Goal: Task Accomplishment & Management: Complete application form

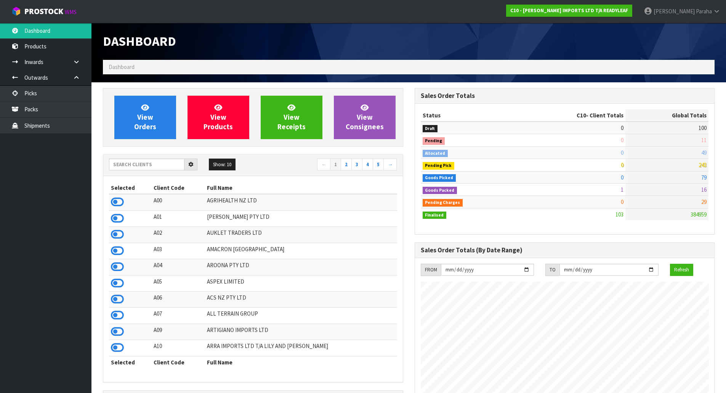
scroll to position [553, 311]
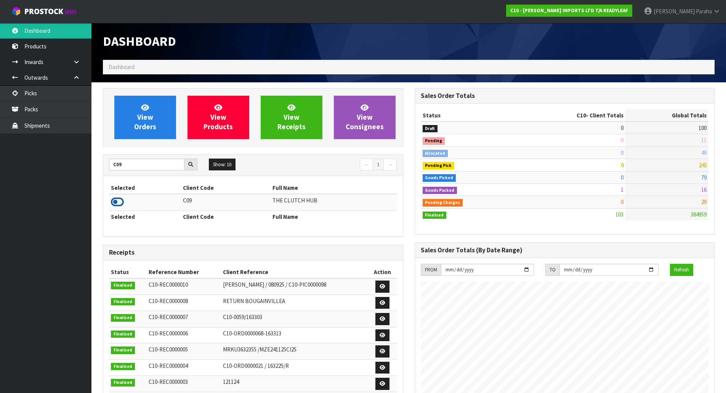
type input "C09"
click at [121, 199] on icon at bounding box center [117, 201] width 13 height 11
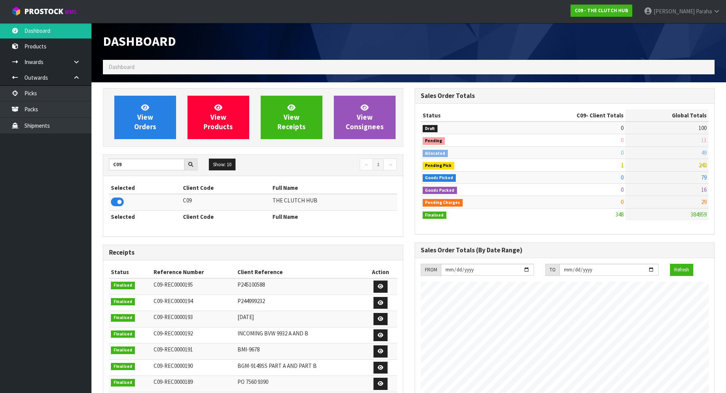
scroll to position [528, 311]
click at [138, 107] on link "View Orders" at bounding box center [145, 117] width 62 height 43
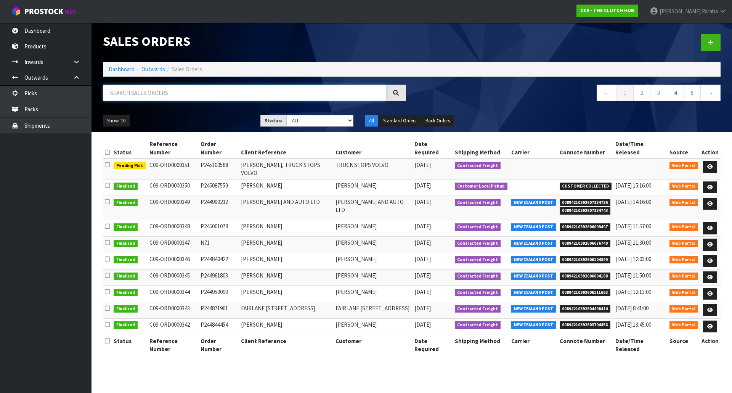
click at [167, 94] on input "text" at bounding box center [244, 93] width 283 height 16
type input "JOB-0416520"
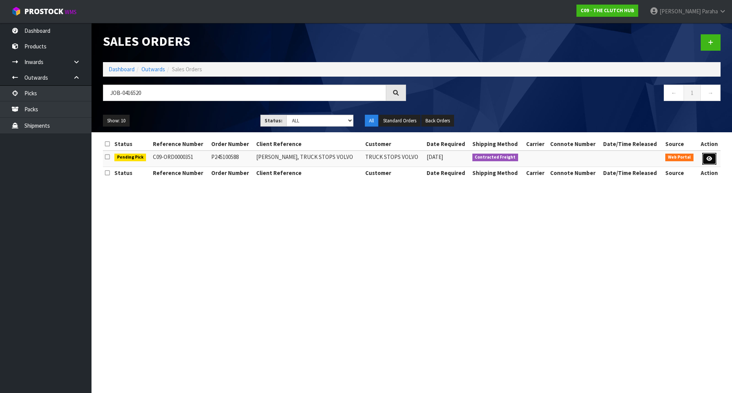
click at [712, 157] on link at bounding box center [709, 159] width 14 height 12
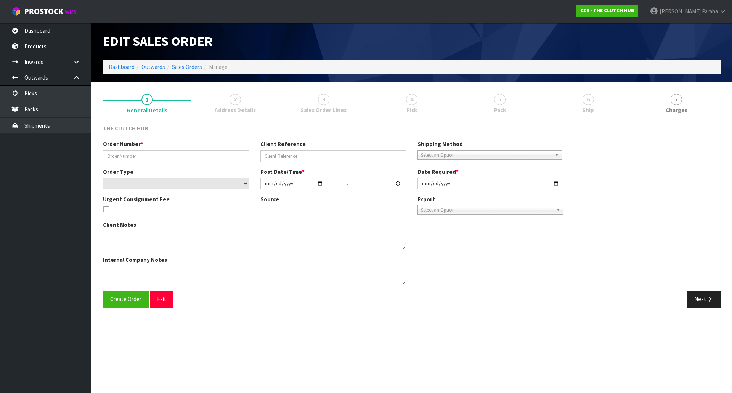
type input "P245100588"
type input "CHRIS HOGG, TRUCK STOPS VOLVO"
select select "number:0"
type input "2025-10-08"
type input "00:29:00.000"
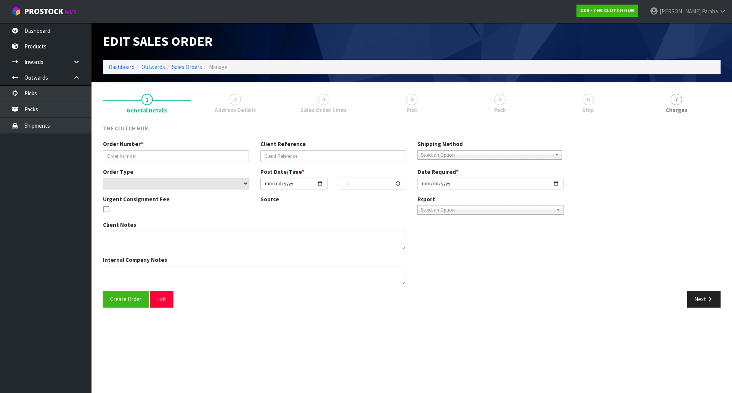
type input "2025-10-09"
type textarea "REMOVED CODES BNN-9301SSPARTB AND BNN-9301SSPARTA AND AMENDED TO BNN-9301SS PAR…"
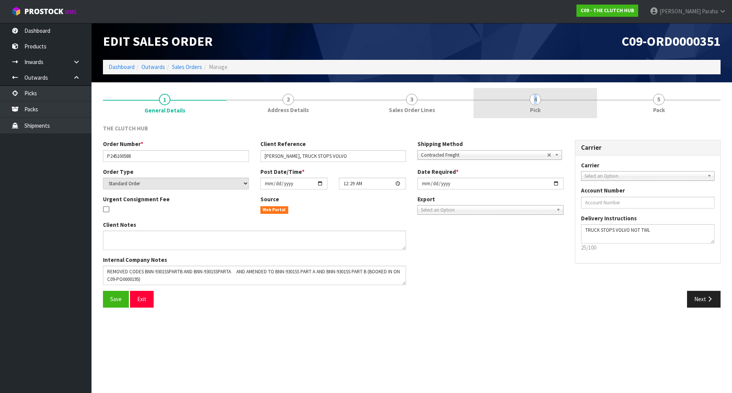
click at [535, 96] on span "4" at bounding box center [535, 99] width 11 height 11
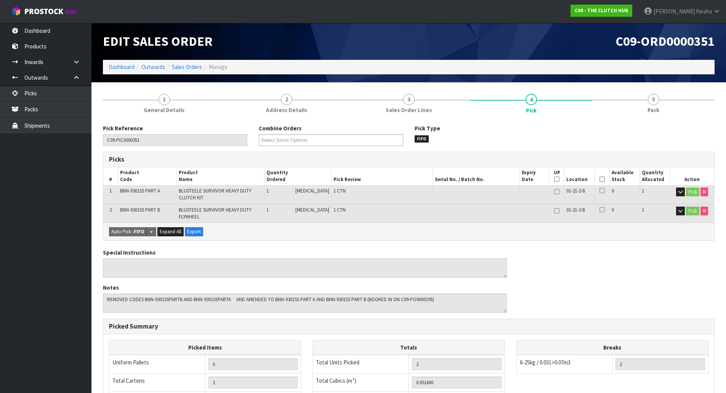
click at [597, 179] on th "Picked" at bounding box center [602, 176] width 15 height 18
click at [601, 180] on icon at bounding box center [602, 179] width 5 height 0
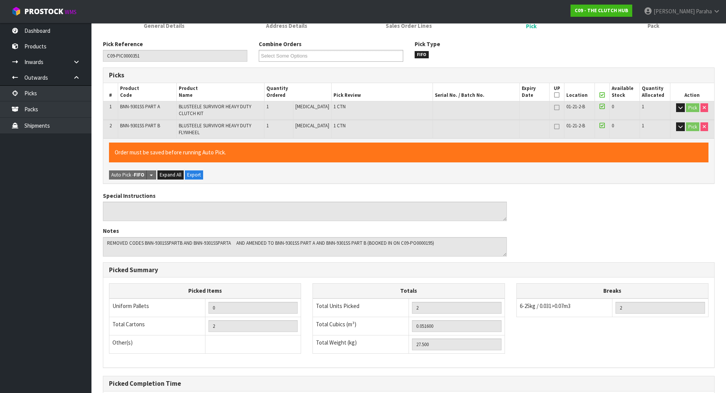
scroll to position [164, 0]
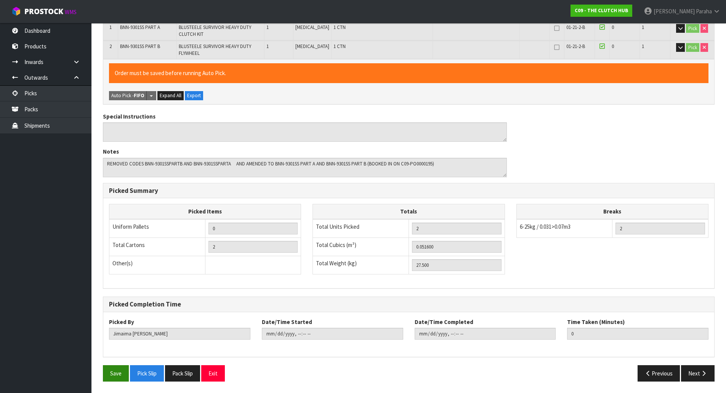
click at [104, 377] on div "Save Pick Slip Pack Slip Exit" at bounding box center [253, 373] width 312 height 16
click at [112, 374] on button "Save" at bounding box center [116, 373] width 26 height 16
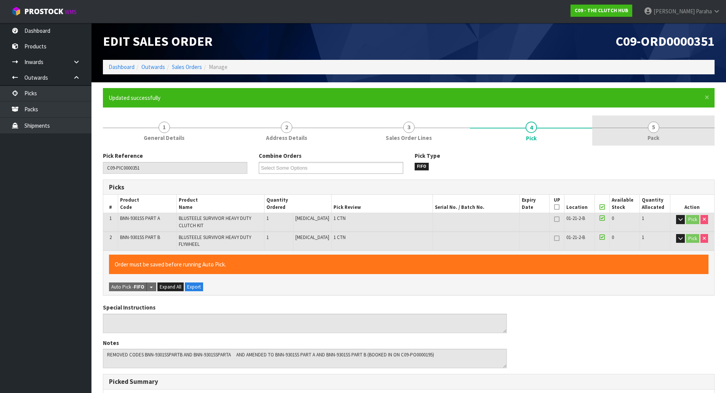
type input "Polly Paraha"
type input "2025-10-09T10:05:39"
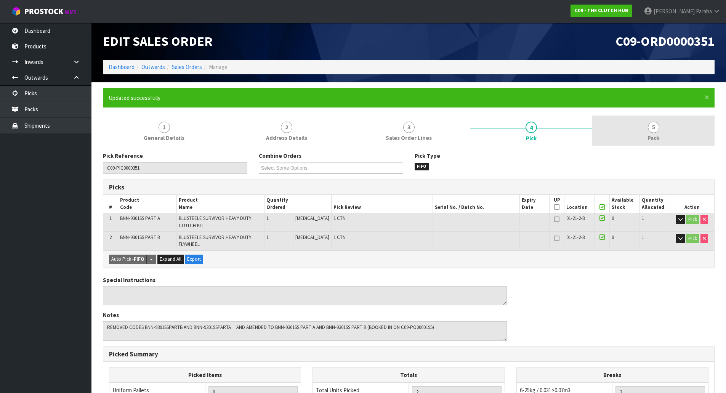
click at [659, 127] on span "5" at bounding box center [653, 127] width 11 height 11
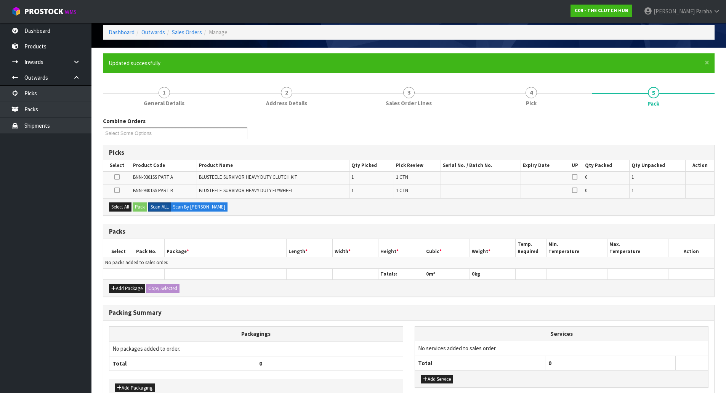
scroll to position [80, 0]
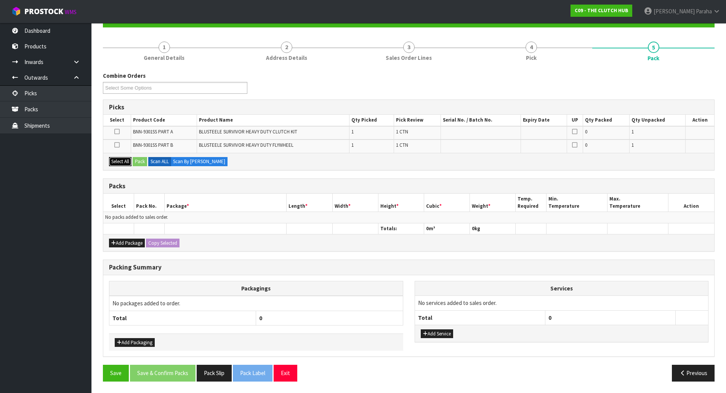
drag, startPoint x: 124, startPoint y: 163, endPoint x: 129, endPoint y: 162, distance: 5.4
click at [124, 164] on button "Select All" at bounding box center [120, 161] width 22 height 9
click at [133, 162] on div "Select All Pack Scan ALL Scan By Quantity" at bounding box center [408, 161] width 611 height 17
click at [145, 161] on button "Pack" at bounding box center [140, 161] width 14 height 9
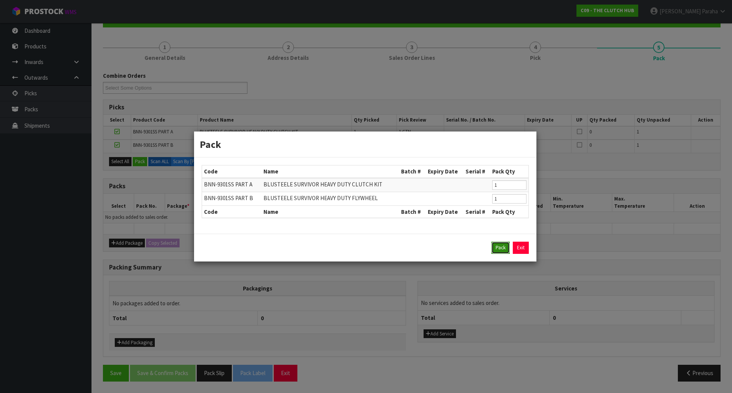
click at [499, 247] on button "Pack" at bounding box center [500, 248] width 18 height 12
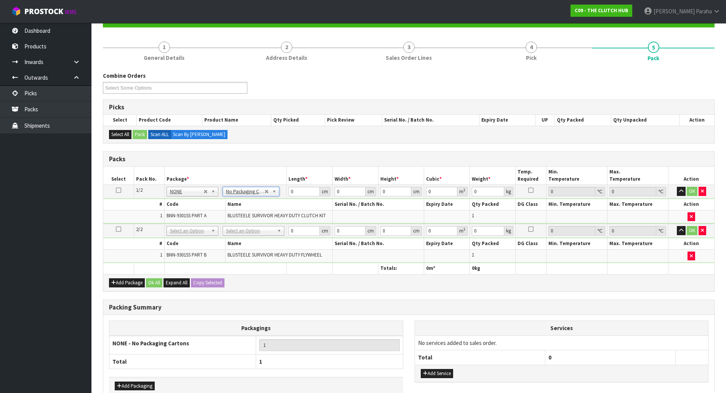
drag, startPoint x: 256, startPoint y: 233, endPoint x: 258, endPoint y: 237, distance: 4.1
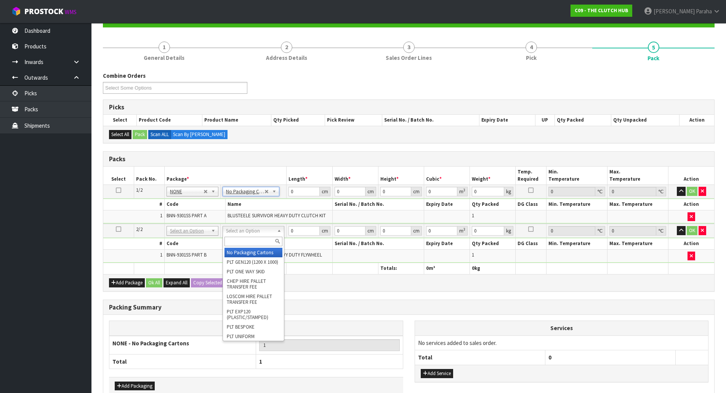
type input "2"
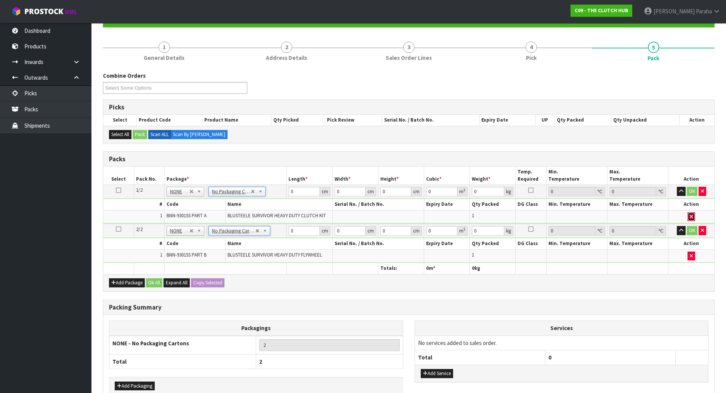
drag, startPoint x: 693, startPoint y: 215, endPoint x: 462, endPoint y: 218, distance: 230.7
click at [692, 215] on icon "button" at bounding box center [691, 216] width 3 height 5
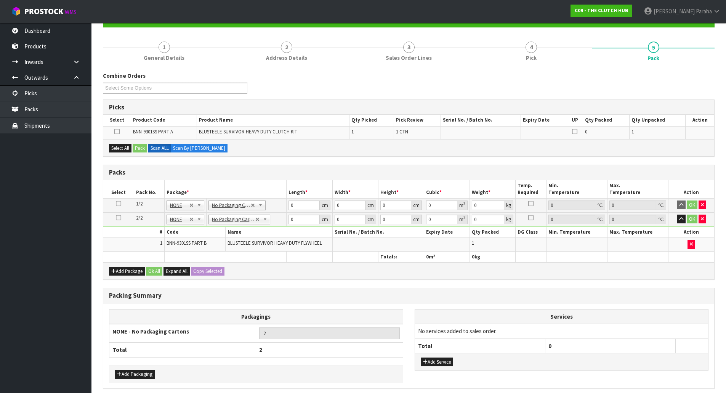
click at [118, 204] on icon at bounding box center [118, 204] width 5 height 0
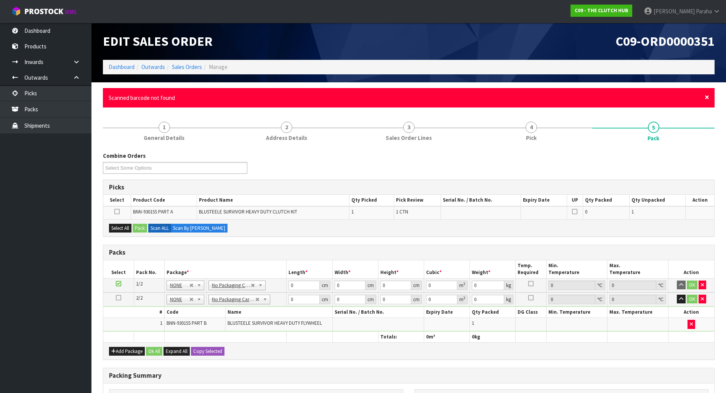
click at [707, 96] on span "×" at bounding box center [707, 97] width 5 height 11
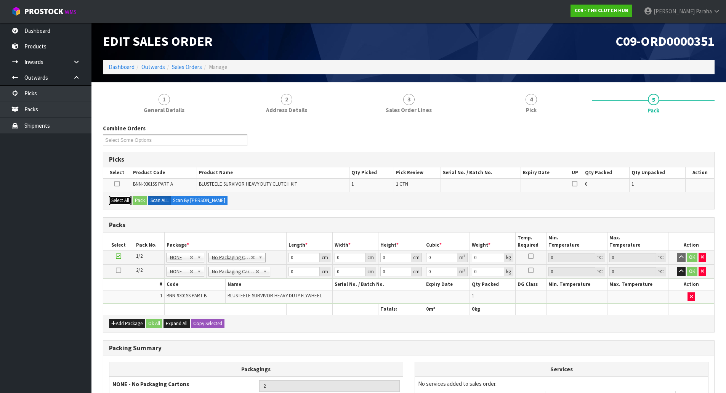
click at [124, 202] on button "Select All" at bounding box center [120, 200] width 22 height 9
click at [144, 202] on button "Pack" at bounding box center [140, 200] width 14 height 9
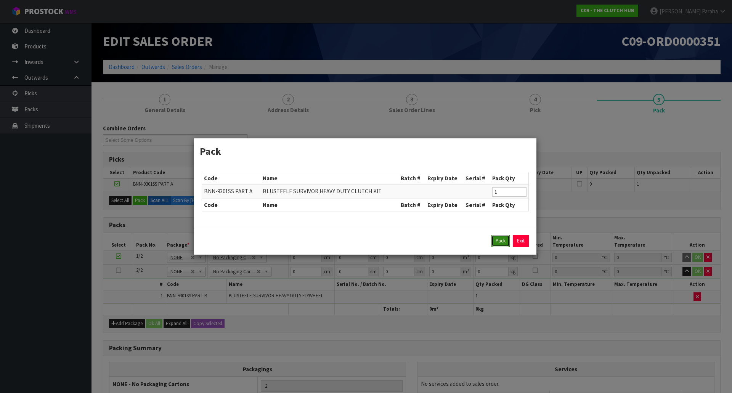
click at [501, 241] on button "Pack" at bounding box center [500, 241] width 18 height 12
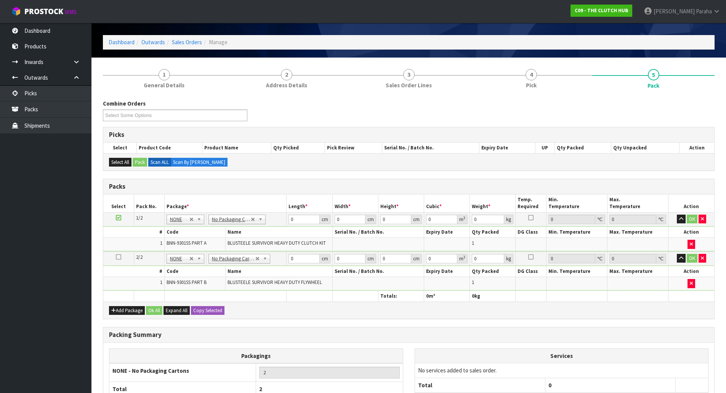
scroll to position [38, 0]
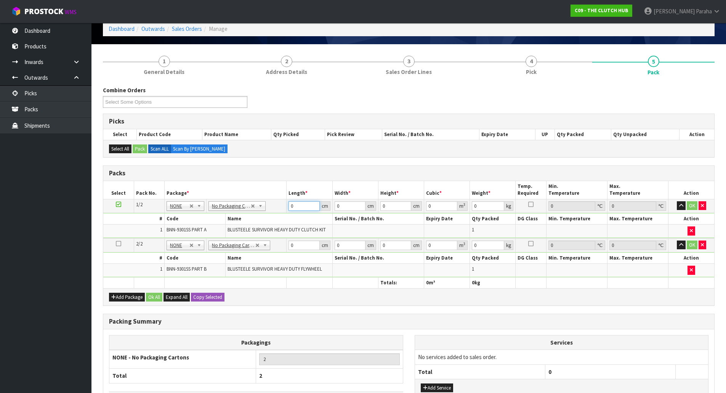
drag, startPoint x: 305, startPoint y: 206, endPoint x: 268, endPoint y: 191, distance: 39.6
click at [293, 203] on input "0" at bounding box center [304, 206] width 31 height 10
type input "40"
type input "1"
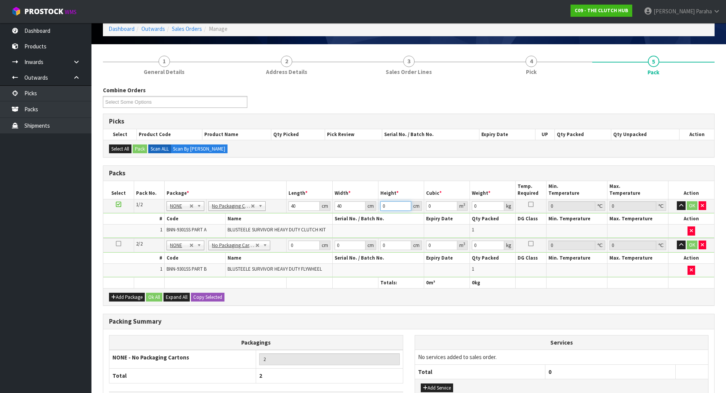
type input "0.0016"
type input "15"
type input "0.024"
type input "15"
type input "10"
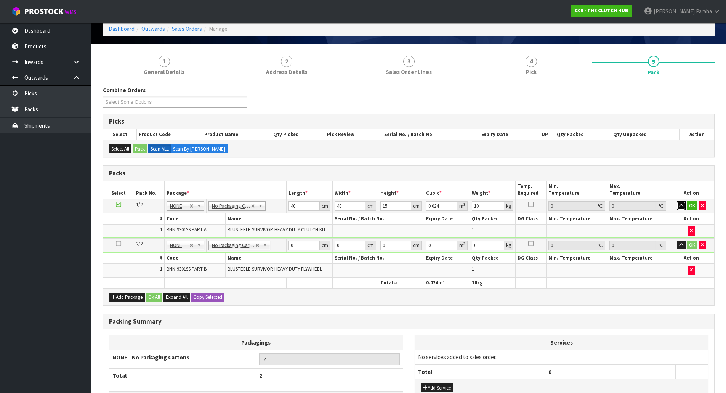
click at [677, 201] on button "button" at bounding box center [681, 205] width 9 height 9
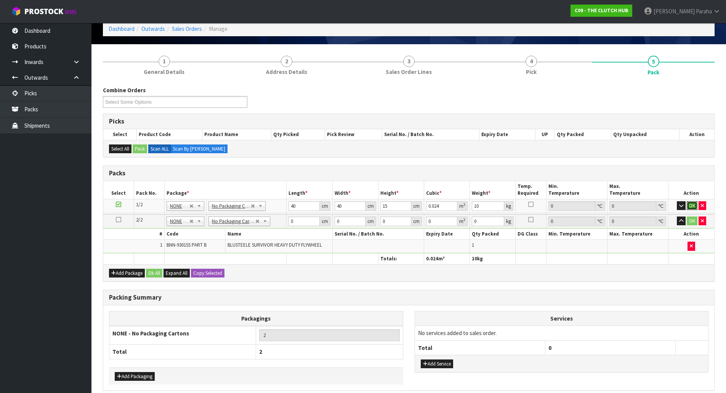
click button "OK" at bounding box center [692, 205] width 11 height 9
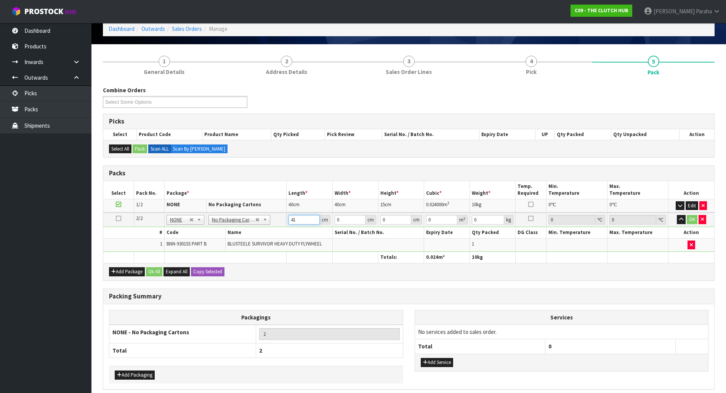
type input "41"
type input "39"
type input "1"
type input "0.001599"
type input "15"
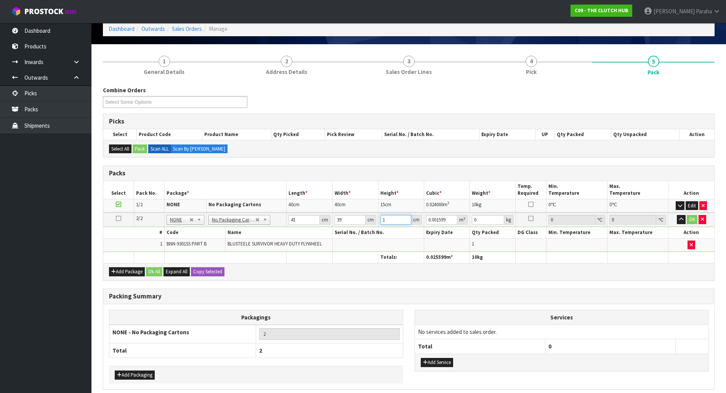
type input "0.023985"
type input "15"
type input "18"
click at [677, 215] on button "button" at bounding box center [681, 219] width 9 height 9
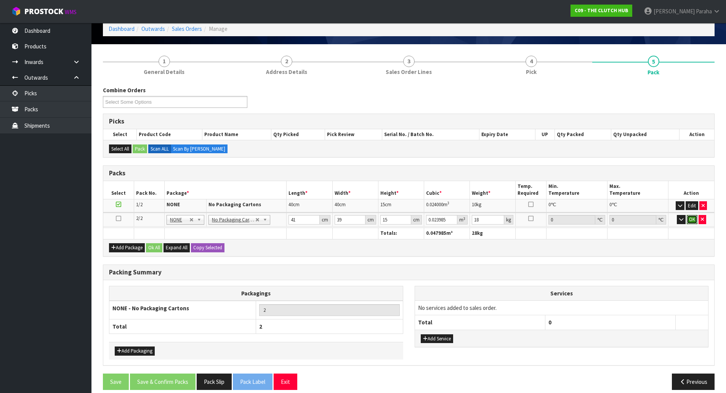
click button "OK" at bounding box center [692, 219] width 11 height 9
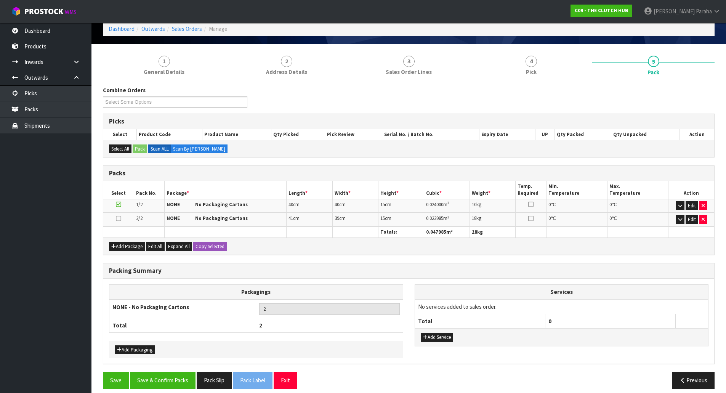
scroll to position [45, 0]
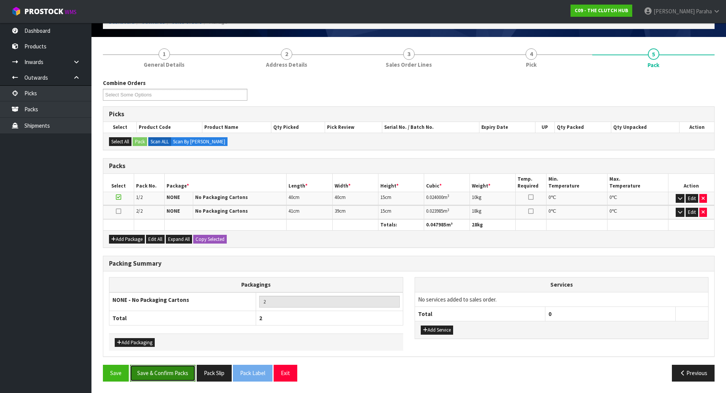
click at [158, 375] on button "Save & Confirm Packs" at bounding box center [163, 373] width 66 height 16
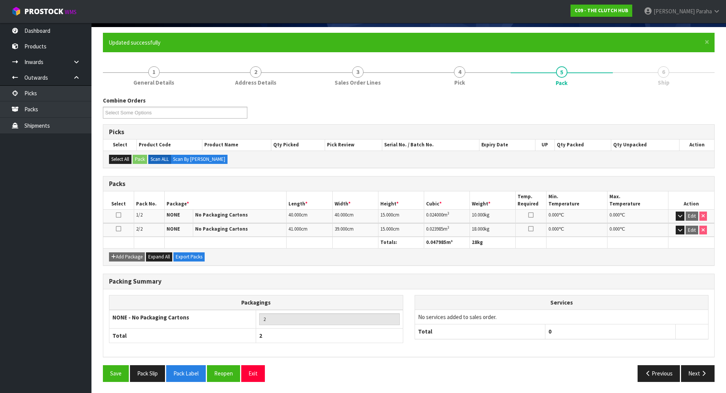
scroll to position [56, 0]
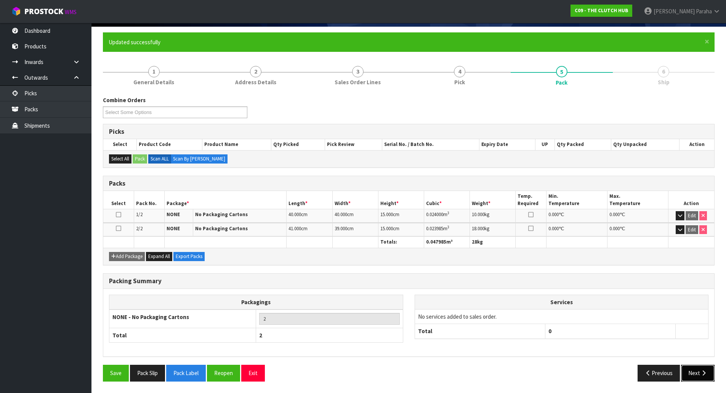
click at [703, 376] on icon "button" at bounding box center [703, 373] width 7 height 6
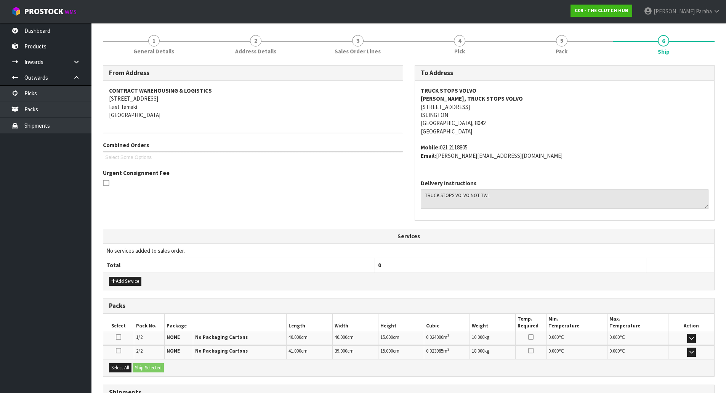
scroll to position [152, 0]
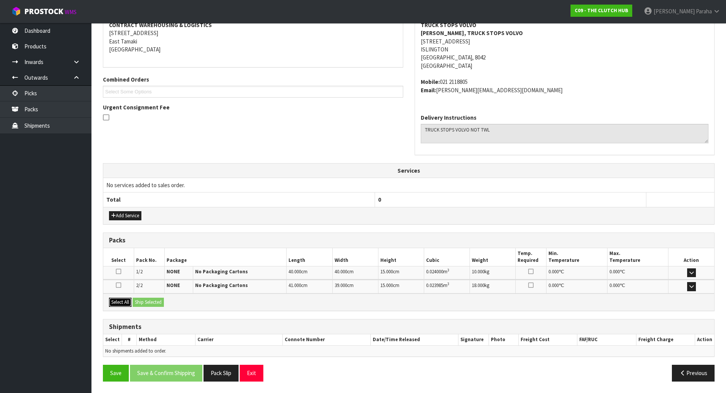
drag, startPoint x: 124, startPoint y: 302, endPoint x: 159, endPoint y: 301, distance: 34.3
click at [127, 302] on button "Select All" at bounding box center [120, 302] width 22 height 9
click at [159, 301] on button "Ship Selected" at bounding box center [148, 302] width 31 height 9
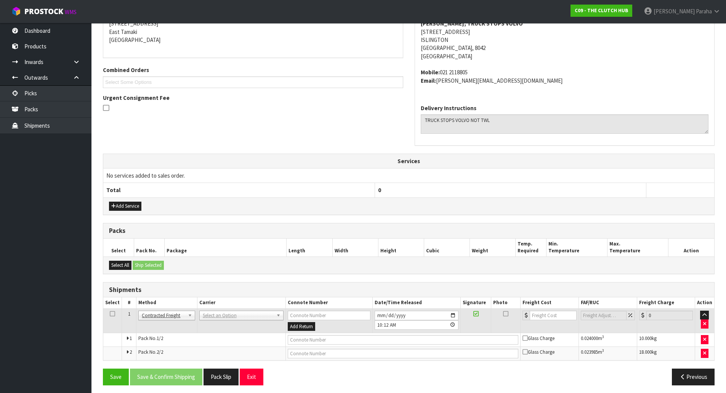
scroll to position [165, 0]
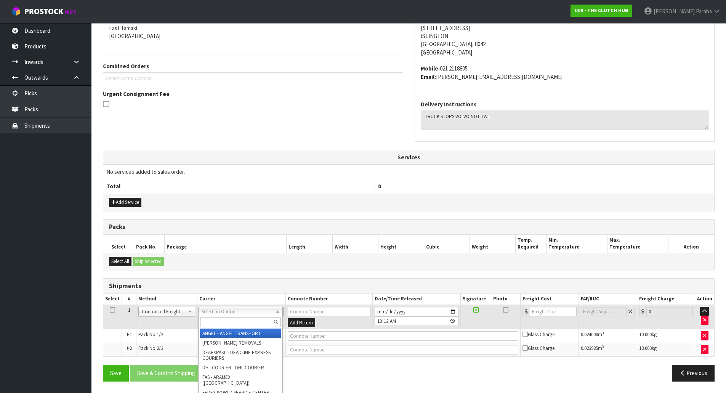
click at [211, 317] on div at bounding box center [241, 322] width 84 height 13
click at [213, 316] on div at bounding box center [241, 322] width 84 height 13
click at [207, 326] on input "text" at bounding box center [240, 323] width 81 height 10
type input "NZP"
drag, startPoint x: 217, startPoint y: 335, endPoint x: 207, endPoint y: 338, distance: 10.4
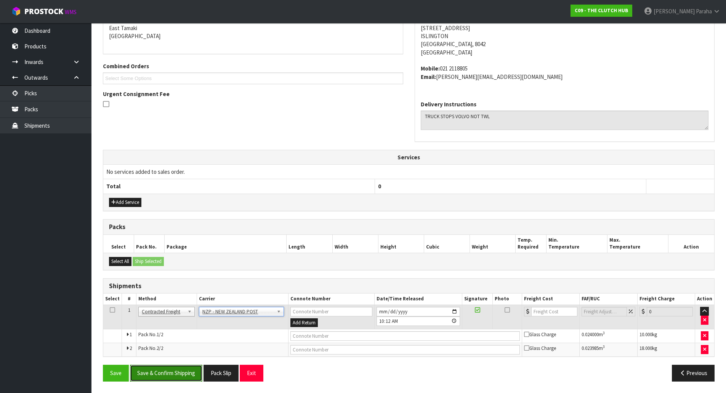
click at [169, 368] on button "Save & Confirm Shipping" at bounding box center [166, 373] width 72 height 16
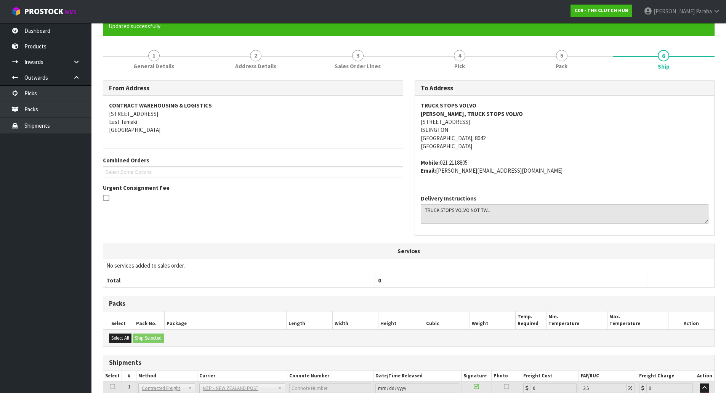
scroll to position [154, 0]
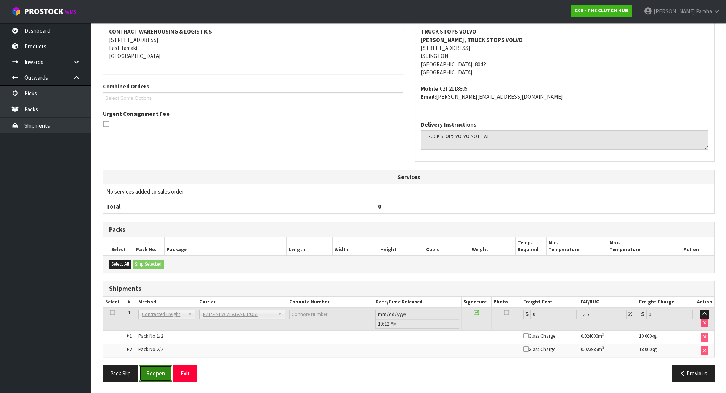
click at [154, 373] on button "Reopen" at bounding box center [155, 373] width 33 height 16
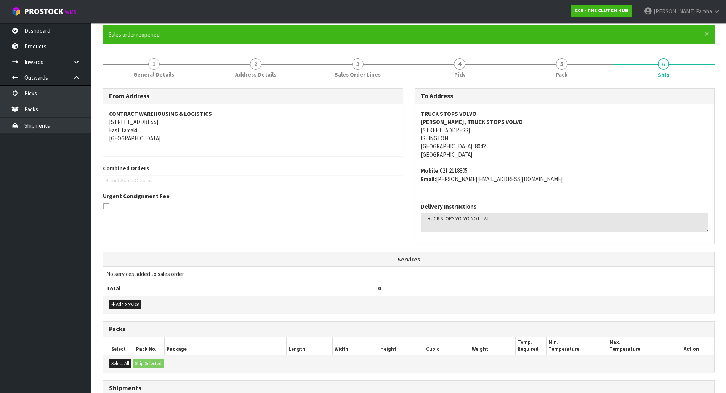
scroll to position [165, 0]
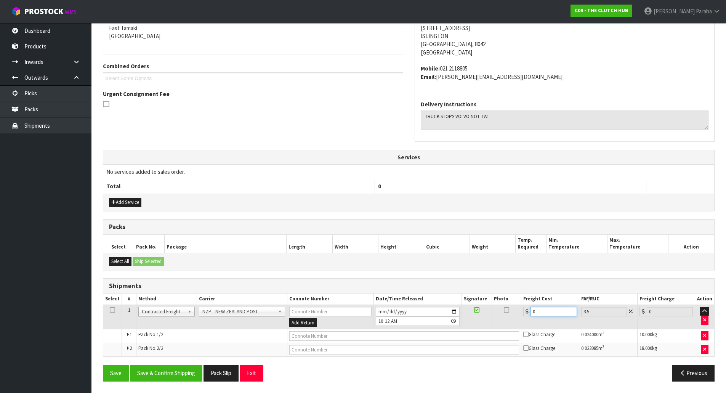
drag, startPoint x: 550, startPoint y: 313, endPoint x: 502, endPoint y: 302, distance: 49.5
click at [503, 302] on table "Select # Method Carrier Connote Number Date/Time Released Signature Photo Freig…" at bounding box center [408, 325] width 611 height 63
type input "3"
type input "3.1"
type input "36"
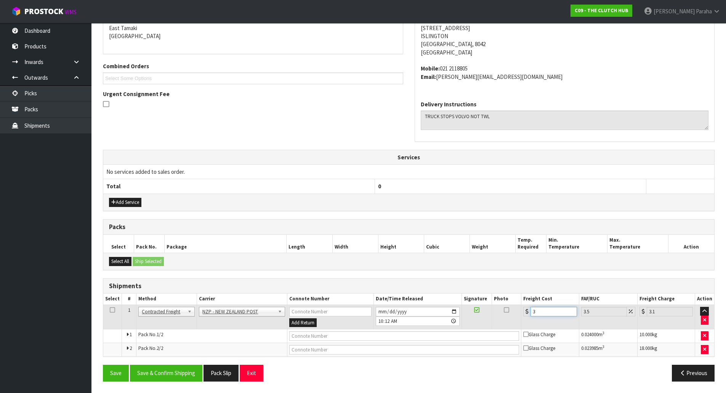
type input "37.26"
type input "36.5"
type input "37.78"
type input "36.55"
type input "37.83"
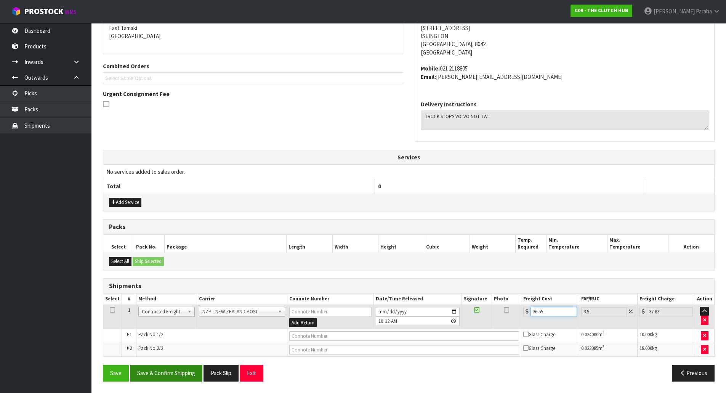
type input "36.55"
click at [149, 377] on button "Save & Confirm Shipping" at bounding box center [166, 373] width 72 height 16
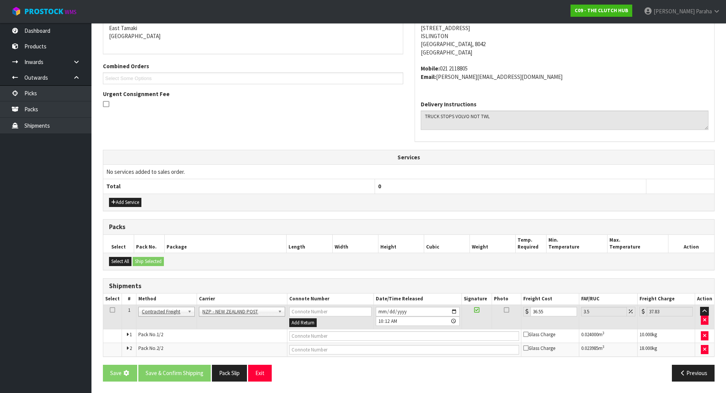
scroll to position [0, 0]
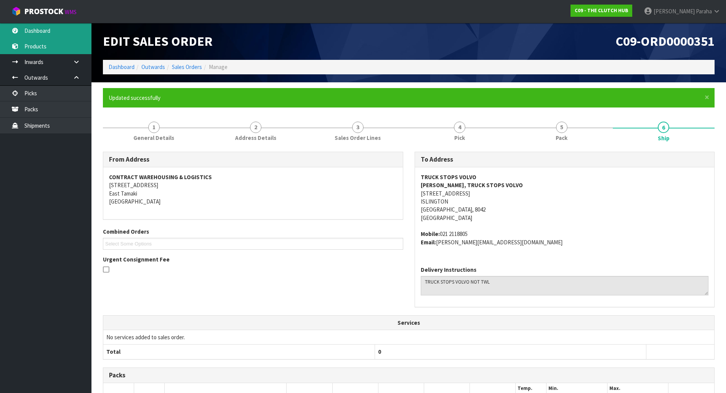
drag, startPoint x: 64, startPoint y: 31, endPoint x: 73, endPoint y: 41, distance: 13.0
click at [64, 30] on link "Dashboard" at bounding box center [45, 31] width 91 height 16
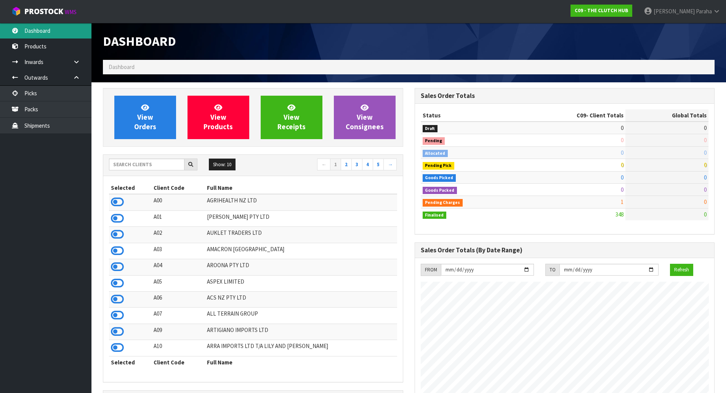
scroll to position [528, 311]
click at [149, 161] on input "text" at bounding box center [146, 165] width 75 height 12
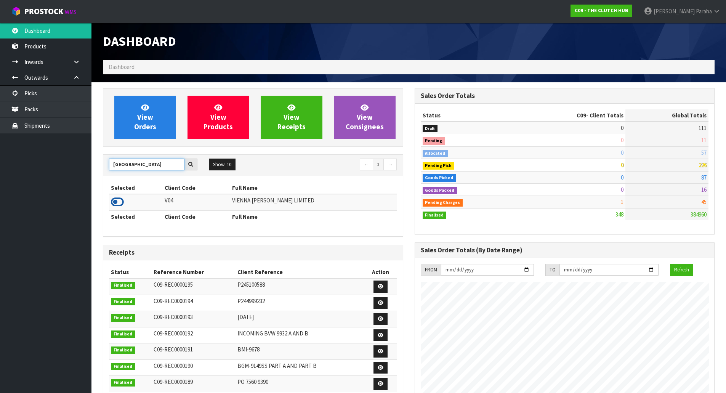
type input "VIENNA"
click at [117, 201] on icon at bounding box center [117, 201] width 13 height 11
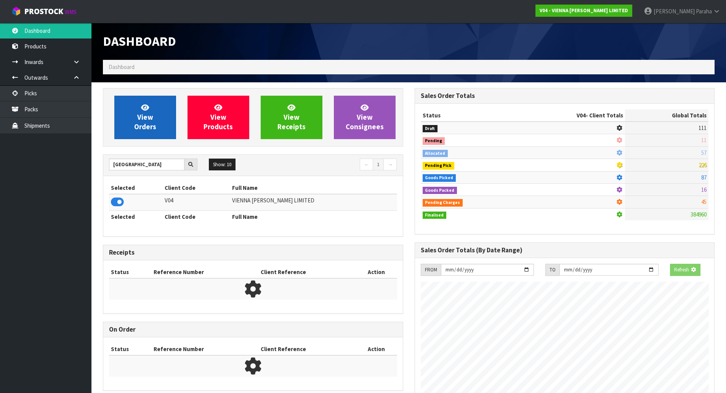
scroll to position [565, 311]
click at [134, 116] on link "View Orders" at bounding box center [145, 117] width 62 height 43
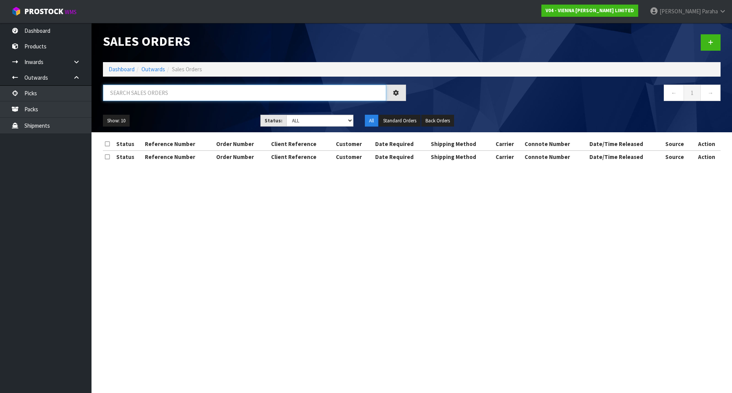
click at [137, 96] on input "text" at bounding box center [244, 93] width 283 height 16
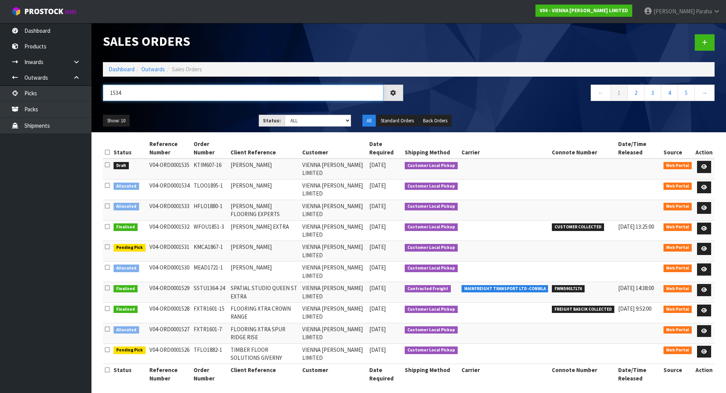
type input "1534"
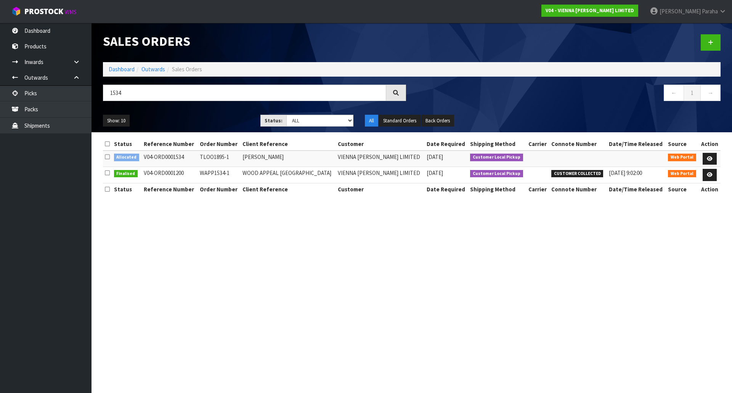
click at [168, 263] on section "Sales Orders Dashboard Outwards Sales Orders 1534 ← 1 → Show: 10 5 10 25 50 Sta…" at bounding box center [366, 196] width 732 height 393
drag, startPoint x: 251, startPoint y: 243, endPoint x: 214, endPoint y: 178, distance: 75.1
click at [214, 178] on section "Sales Orders Dashboard Outwards Sales Orders 1534 ← 1 → Show: 10 5 10 25 50 Sta…" at bounding box center [366, 196] width 732 height 393
click at [208, 245] on section "Sales Orders Dashboard Outwards Sales Orders 1534 ← 1 → Show: 10 5 10 25 50 Sta…" at bounding box center [366, 196] width 732 height 393
click at [51, 29] on link "Dashboard" at bounding box center [45, 31] width 91 height 16
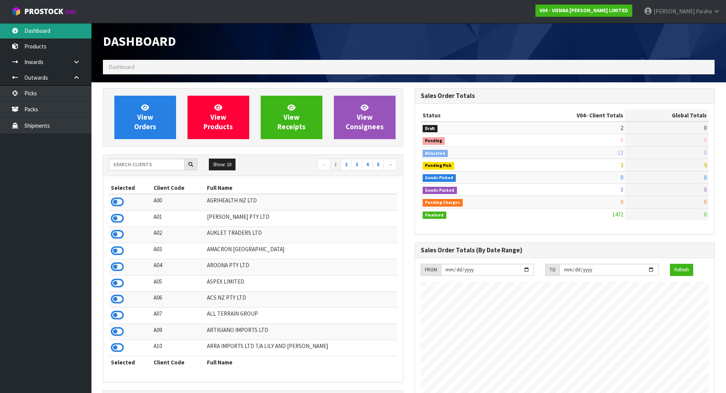
scroll to position [565, 311]
click at [146, 166] on input "text" at bounding box center [146, 165] width 75 height 12
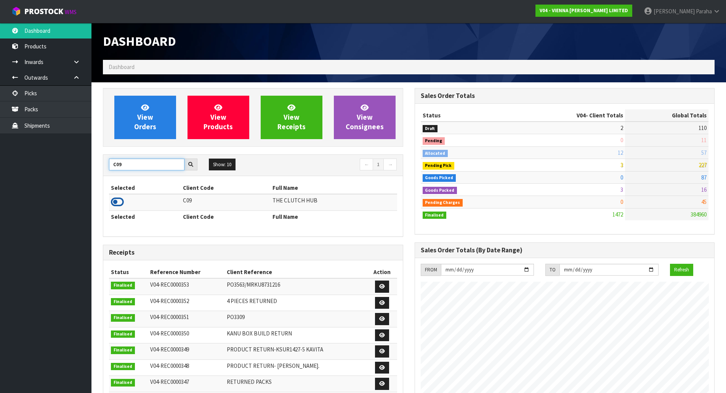
type input "C09"
click at [122, 201] on icon at bounding box center [117, 201] width 13 height 11
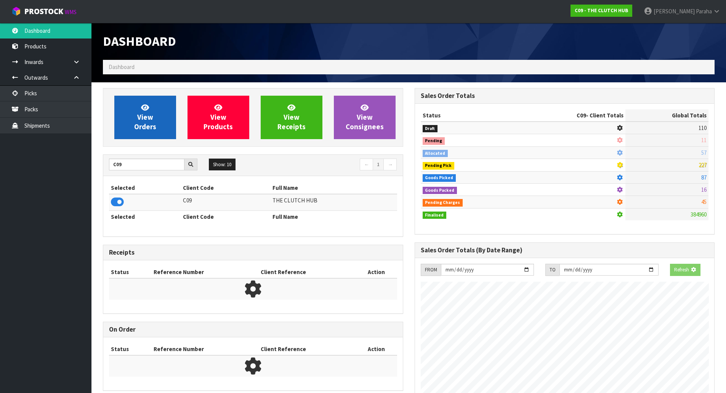
scroll to position [475, 311]
click at [140, 118] on span "View Orders" at bounding box center [145, 117] width 22 height 29
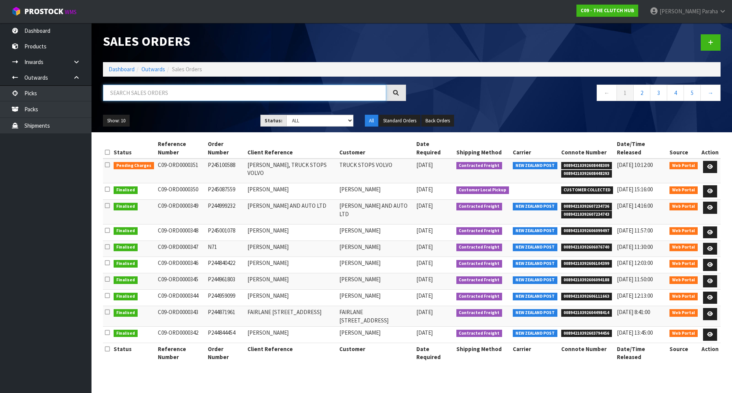
click at [130, 91] on input "text" at bounding box center [244, 93] width 283 height 16
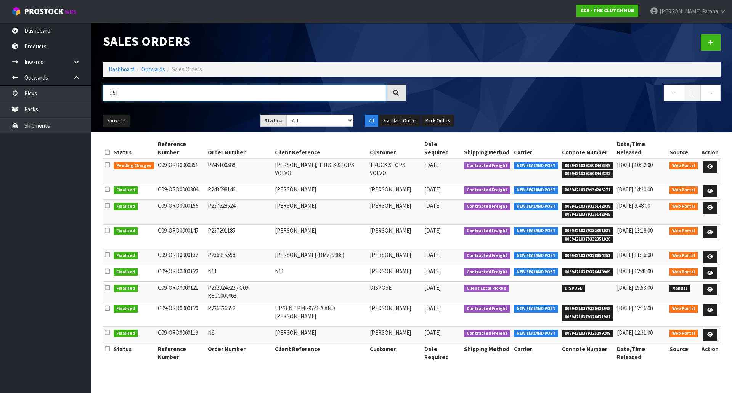
type input "351"
drag, startPoint x: 58, startPoint y: 197, endPoint x: 58, endPoint y: 189, distance: 8.4
click at [58, 197] on ul "Dashboard Products Categories Serial Numbers Kitsets Packagings Inwards Purchas…" at bounding box center [45, 208] width 91 height 370
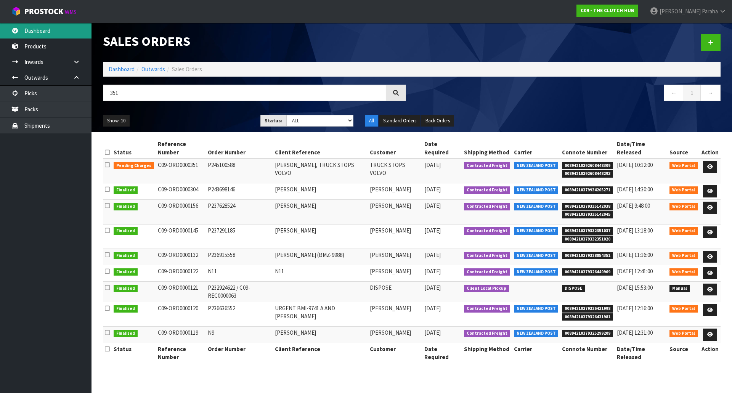
click at [46, 30] on link "Dashboard" at bounding box center [45, 31] width 91 height 16
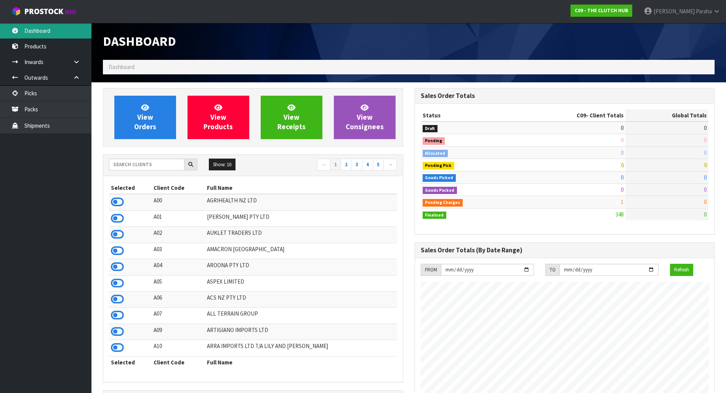
scroll to position [528, 311]
click at [138, 167] on input "text" at bounding box center [146, 165] width 75 height 12
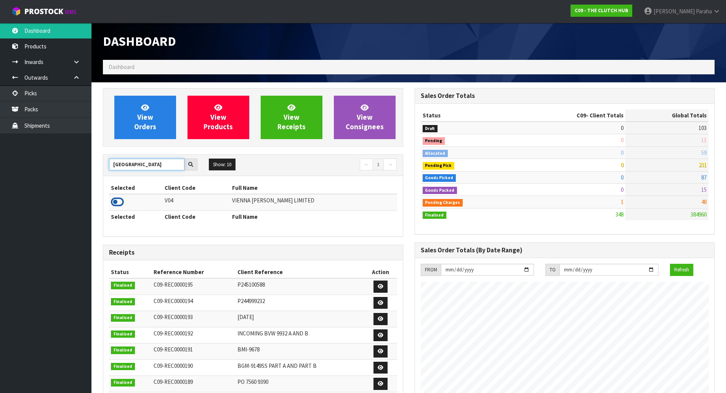
type input "VIENNA"
click at [118, 202] on icon at bounding box center [117, 201] width 13 height 11
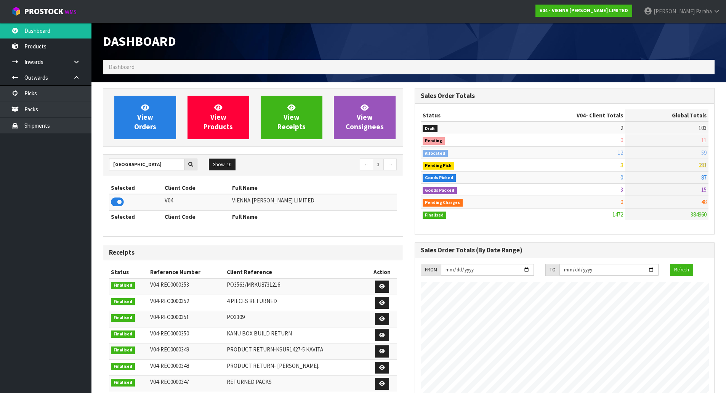
scroll to position [565, 311]
click at [151, 118] on span "View Orders" at bounding box center [145, 117] width 22 height 29
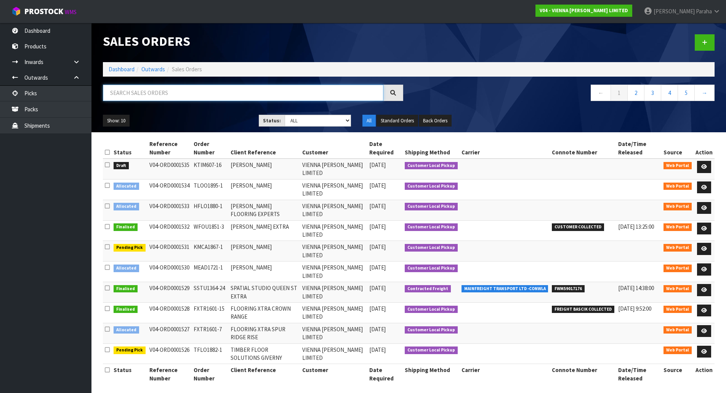
click at [151, 96] on input "text" at bounding box center [243, 93] width 281 height 16
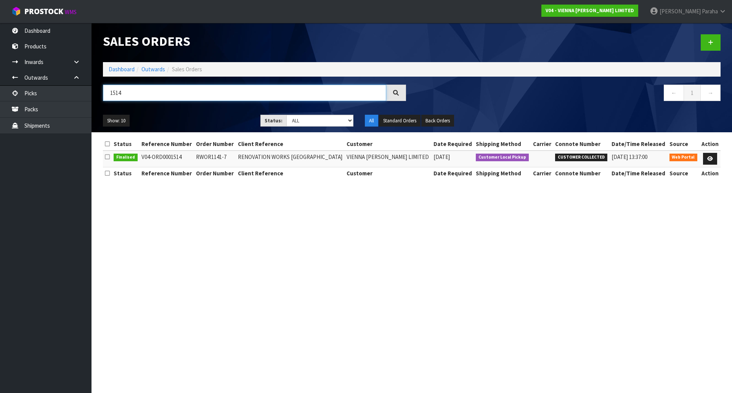
type input "1514"
click at [713, 165] on td at bounding box center [710, 159] width 21 height 16
click at [711, 160] on icon at bounding box center [710, 158] width 6 height 5
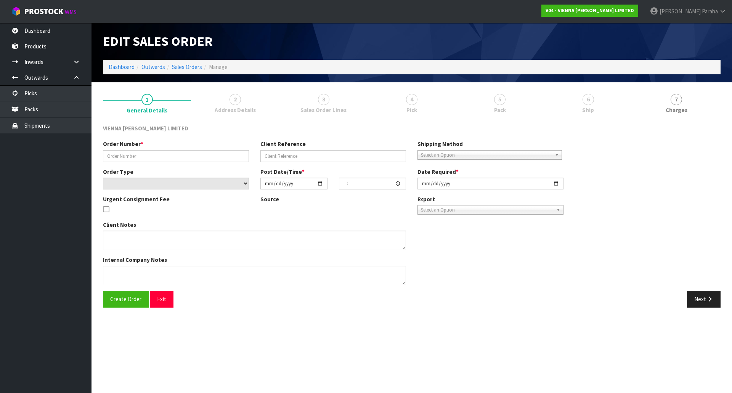
type input "RWOR1141-7"
type input "RENOVATION WORKS ORAKEI ROAD"
select select "number:0"
type input "2025-09-23"
type input "10:42:00.000"
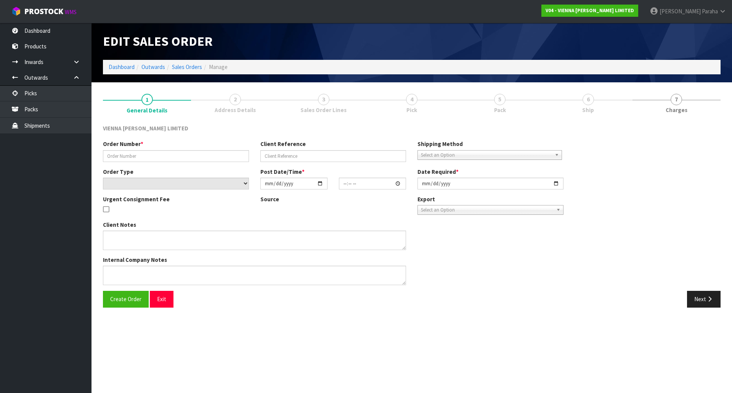
type input "2025-10-08"
type textarea "RENOVATION WORKS ORAKEI ROAD"
type textarea "ORDER 1514- IS BEING COLLECTED 8TH OCTOBER BY TODD, PLEASE HAVE ON ONE PALLET E…"
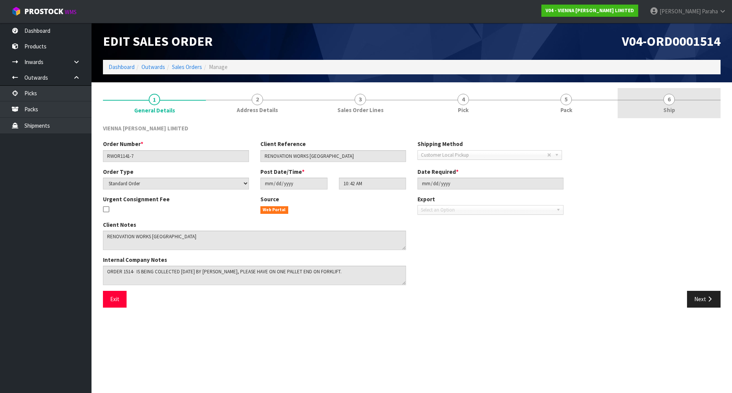
click at [660, 106] on link "6 Ship" at bounding box center [669, 103] width 103 height 30
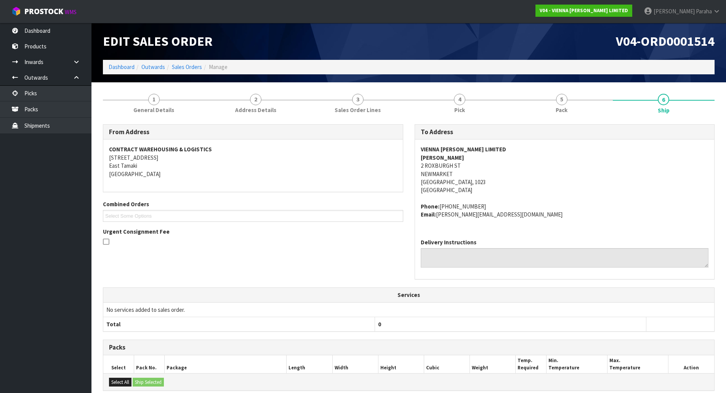
scroll to position [105, 0]
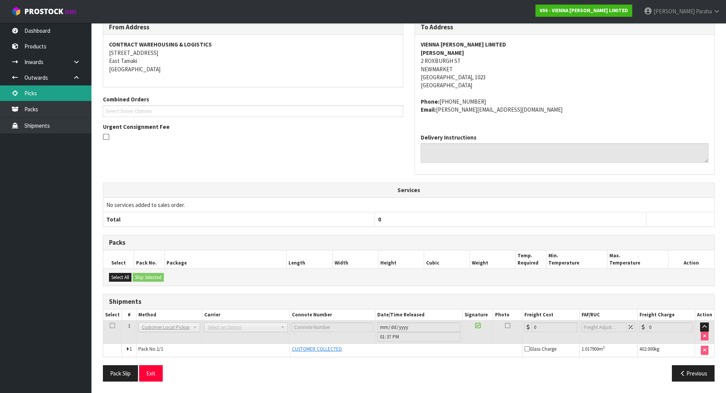
click at [60, 92] on link "Picks" at bounding box center [45, 93] width 91 height 16
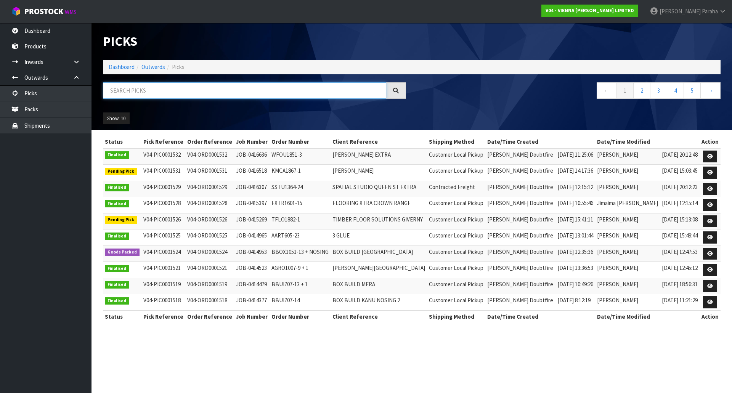
click at [149, 91] on input "text" at bounding box center [244, 90] width 283 height 16
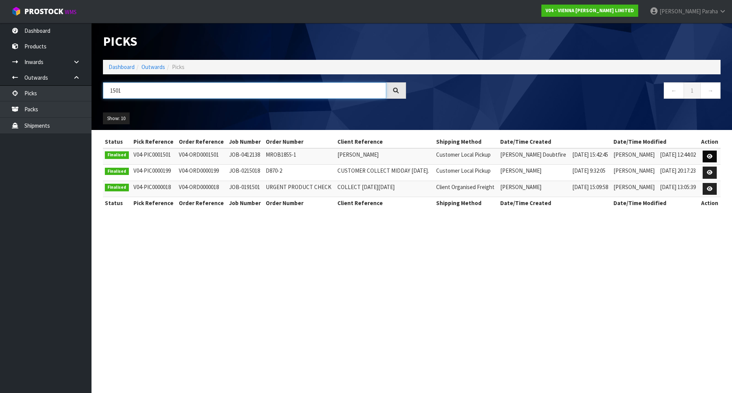
type input "1501"
click at [709, 154] on icon at bounding box center [710, 156] width 6 height 5
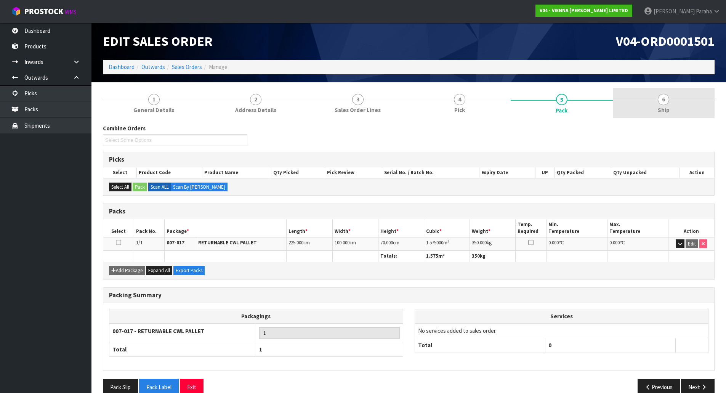
click at [650, 98] on link "6 Ship" at bounding box center [664, 103] width 102 height 30
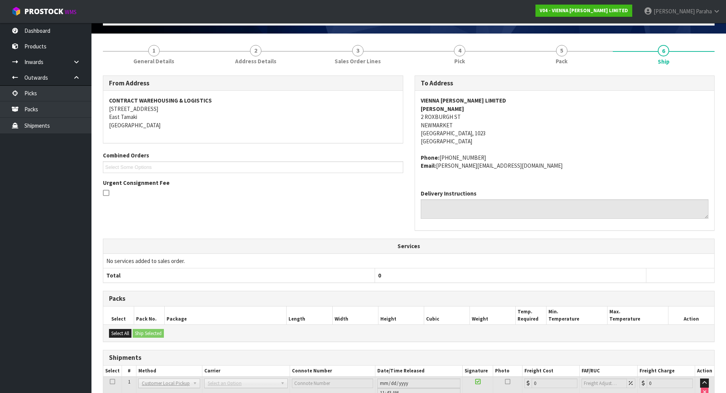
scroll to position [105, 0]
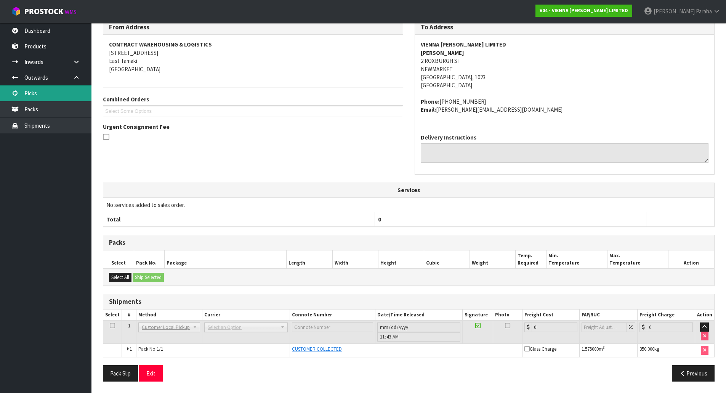
click at [44, 96] on link "Picks" at bounding box center [45, 93] width 91 height 16
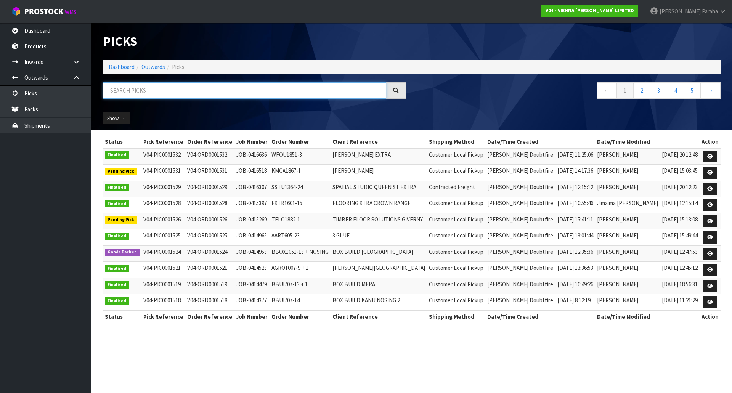
click at [131, 98] on input "text" at bounding box center [244, 90] width 283 height 16
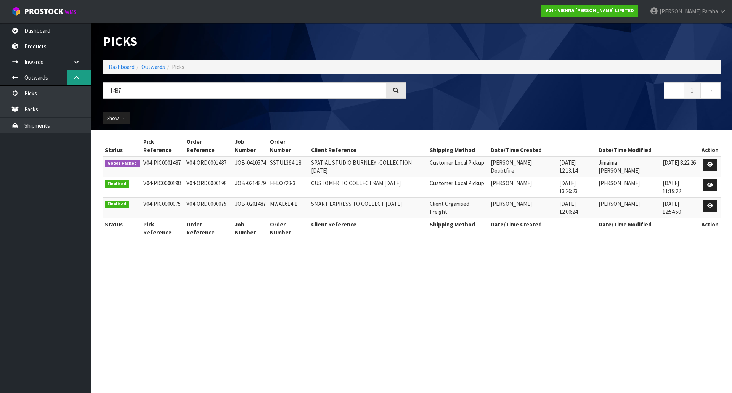
click at [69, 85] on link at bounding box center [79, 78] width 24 height 16
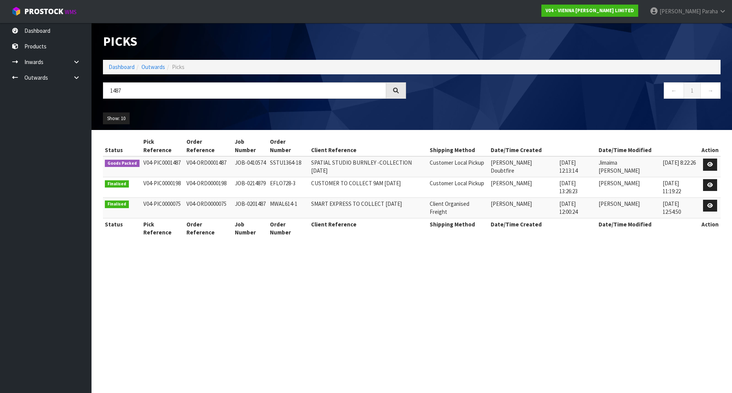
click at [68, 88] on ul "Dashboard Products Categories Serial Numbers Kitsets Packagings Inwards Purchas…" at bounding box center [45, 208] width 91 height 370
click at [72, 77] on link at bounding box center [79, 78] width 24 height 16
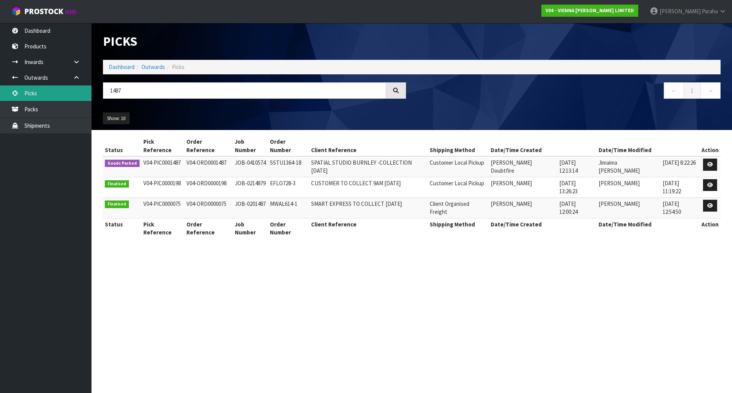
click at [65, 98] on link "Picks" at bounding box center [45, 93] width 91 height 16
click at [65, 89] on link "Picks" at bounding box center [45, 93] width 91 height 16
click at [43, 92] on link "Picks" at bounding box center [45, 93] width 91 height 16
drag, startPoint x: 126, startPoint y: 89, endPoint x: 82, endPoint y: 82, distance: 44.7
click at [82, 82] on body "Toggle navigation ProStock WMS V04 - VIENNA WOODS LIMITED Polly Paraha Logout D…" at bounding box center [366, 196] width 732 height 393
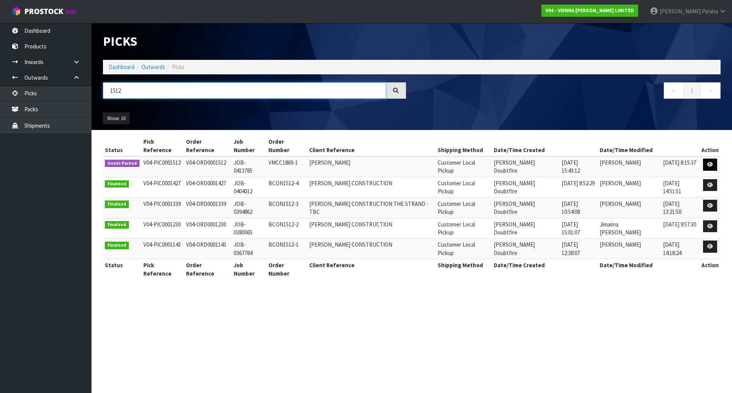
type input "1512"
click at [710, 162] on icon at bounding box center [710, 164] width 6 height 5
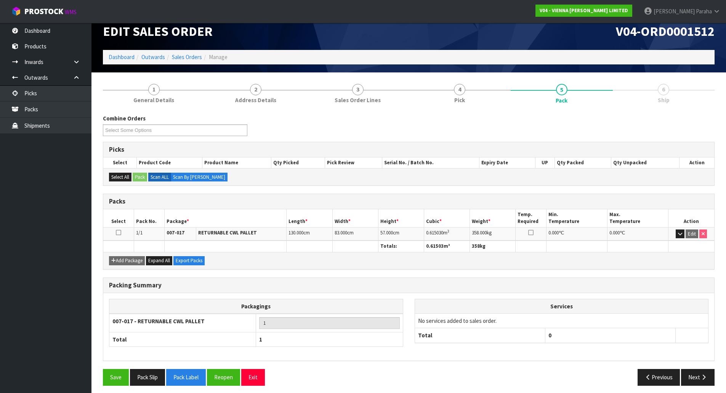
scroll to position [14, 0]
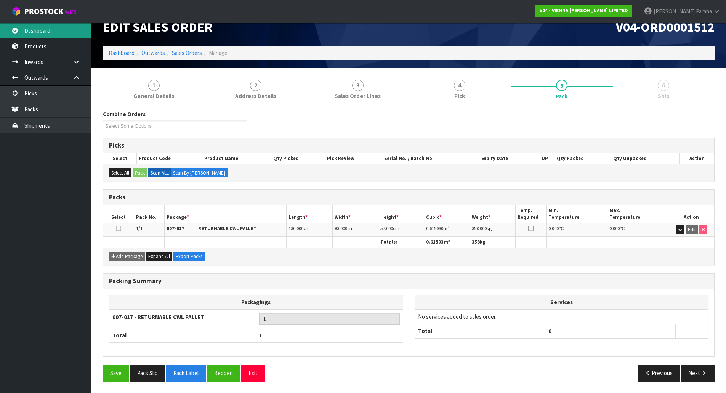
click at [29, 26] on link "Dashboard" at bounding box center [45, 31] width 91 height 16
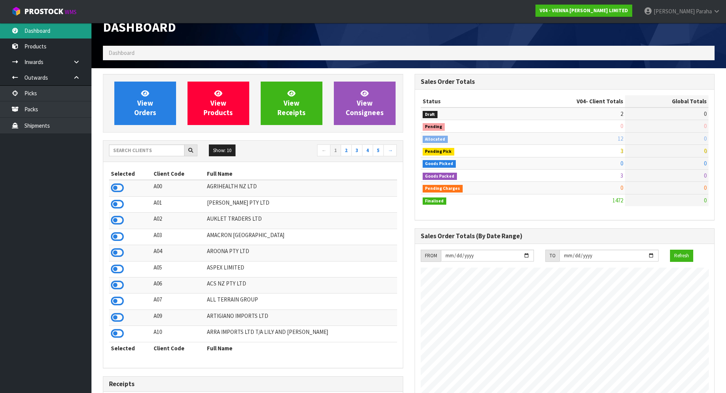
scroll to position [565, 311]
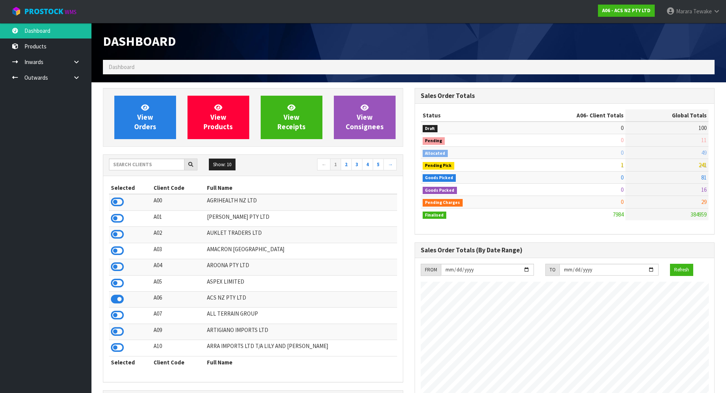
scroll to position [578, 311]
drag, startPoint x: 45, startPoint y: 10, endPoint x: 61, endPoint y: 14, distance: 16.1
click at [46, 10] on span "ProStock" at bounding box center [43, 11] width 39 height 10
click at [148, 167] on input "text" at bounding box center [146, 165] width 75 height 12
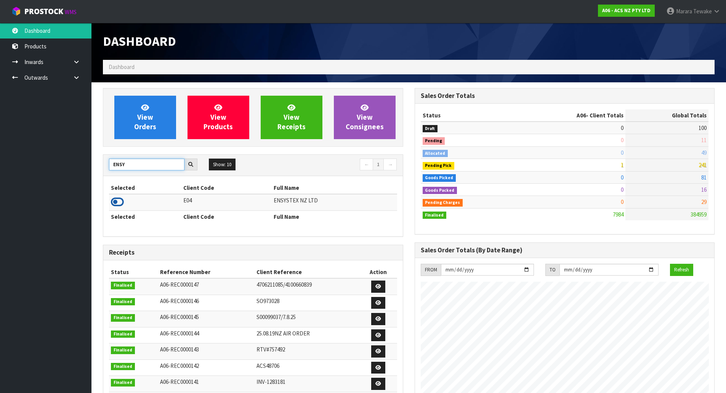
type input "ENSY"
click at [116, 203] on icon at bounding box center [117, 201] width 13 height 11
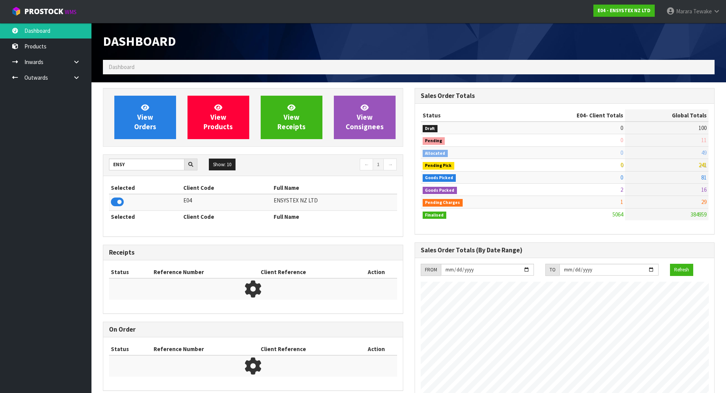
scroll to position [578, 311]
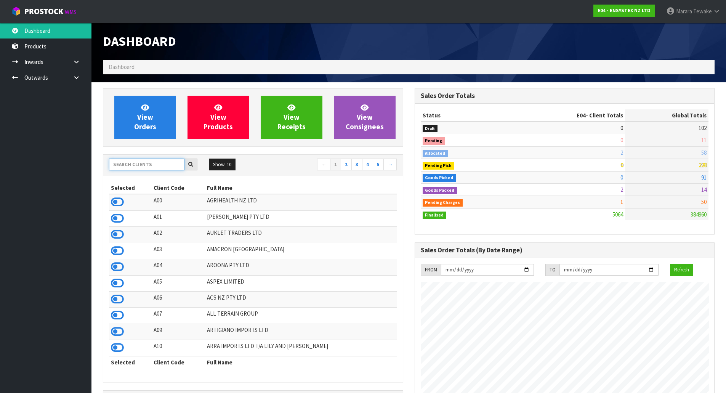
click at [165, 170] on input "text" at bounding box center [146, 165] width 75 height 12
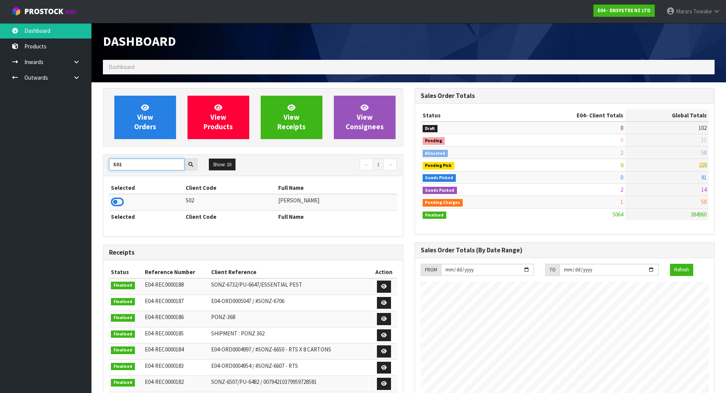
drag, startPoint x: 135, startPoint y: 165, endPoint x: 69, endPoint y: 156, distance: 65.8
click at [76, 159] on body "Toggle navigation ProStock WMS E04 - ENSYSTEX NZ LTD Marara Tewake Logout Dashb…" at bounding box center [363, 196] width 726 height 393
drag, startPoint x: 139, startPoint y: 164, endPoint x: 98, endPoint y: 160, distance: 41.0
click at [98, 160] on div "View Orders View Products View Receipts View Consignees C06 Show: 10 5 10 25 50…" at bounding box center [253, 309] width 312 height 443
drag, startPoint x: 108, startPoint y: 165, endPoint x: 78, endPoint y: 166, distance: 30.5
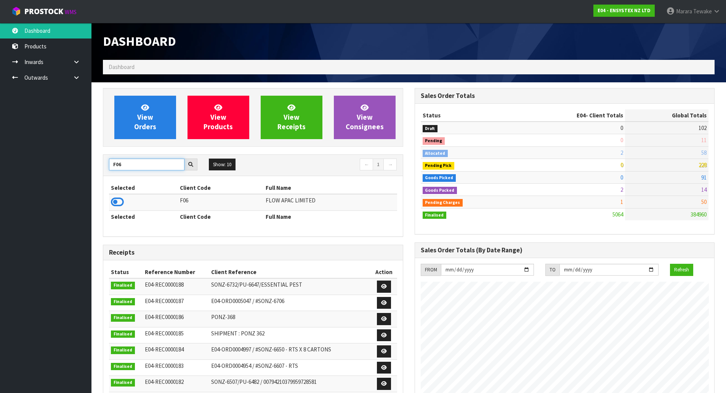
click at [82, 165] on body "Toggle navigation ProStock WMS E04 - ENSYSTEX NZ LTD Marara Tewake Logout Dashb…" at bounding box center [363, 196] width 726 height 393
drag, startPoint x: 125, startPoint y: 167, endPoint x: 109, endPoint y: 162, distance: 16.3
click at [112, 167] on input "G02" at bounding box center [146, 165] width 75 height 12
drag, startPoint x: 148, startPoint y: 168, endPoint x: 106, endPoint y: 158, distance: 42.4
click at [106, 158] on div "C09 Show: 10 5 10 25 50 ← 1 →" at bounding box center [253, 165] width 300 height 21
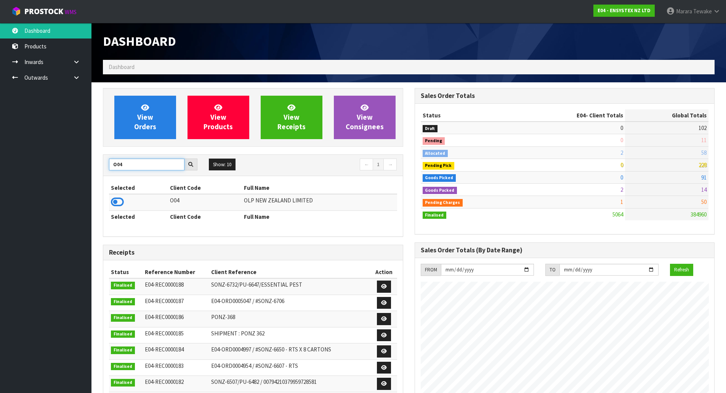
drag, startPoint x: 103, startPoint y: 165, endPoint x: 91, endPoint y: 154, distance: 15.9
click at [91, 164] on section "View Orders View Products View Receipts View Consignees O04 Show: 10 5 10 25 50…" at bounding box center [408, 376] width 635 height 589
click at [124, 166] on input "C06" at bounding box center [146, 165] width 75 height 12
click at [139, 168] on input "C09" at bounding box center [146, 165] width 75 height 12
drag, startPoint x: 128, startPoint y: 167, endPoint x: 64, endPoint y: 156, distance: 65.0
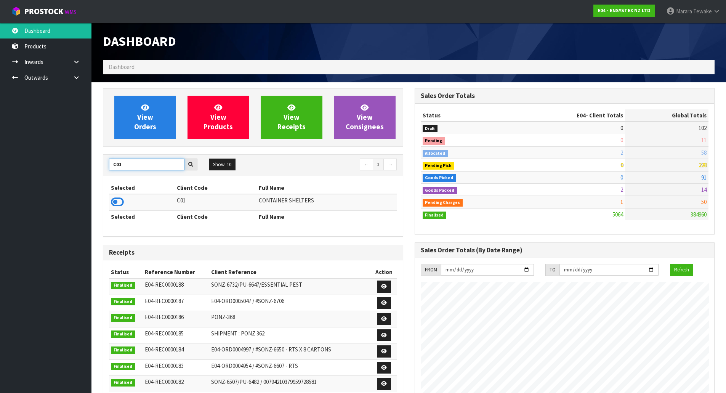
click at [66, 157] on body "Toggle navigation ProStock WMS E04 - ENSYSTEX NZ LTD Marara Tewake Logout Dashb…" at bounding box center [363, 196] width 726 height 393
drag, startPoint x: 127, startPoint y: 167, endPoint x: 85, endPoint y: 159, distance: 41.9
click at [85, 161] on body "Toggle navigation ProStock WMS E04 - ENSYSTEX NZ LTD Marara Tewake Logout Dashb…" at bounding box center [363, 196] width 726 height 393
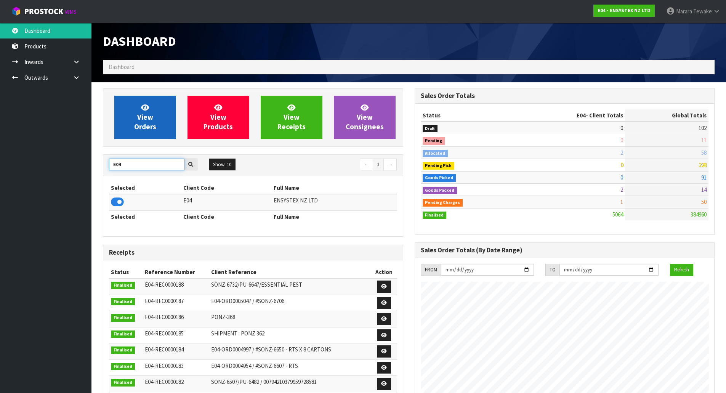
type input "E04"
click at [127, 121] on link "View Orders" at bounding box center [145, 117] width 62 height 43
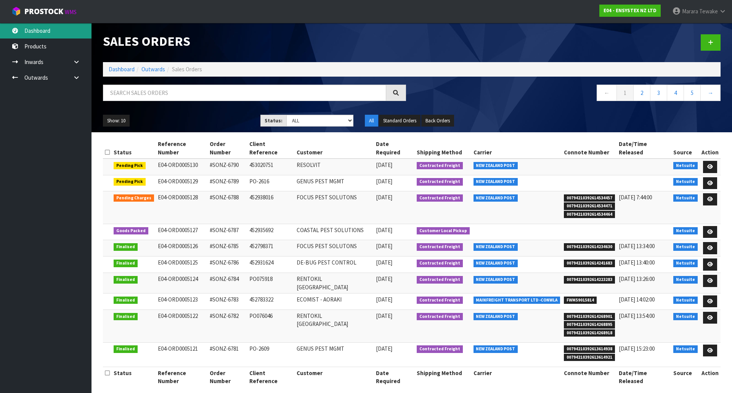
click at [45, 24] on link "Dashboard" at bounding box center [45, 31] width 91 height 16
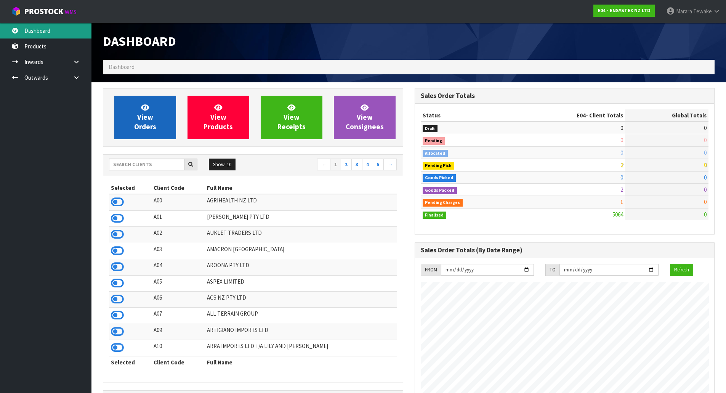
scroll to position [578, 311]
